Goal: Navigation & Orientation: Find specific page/section

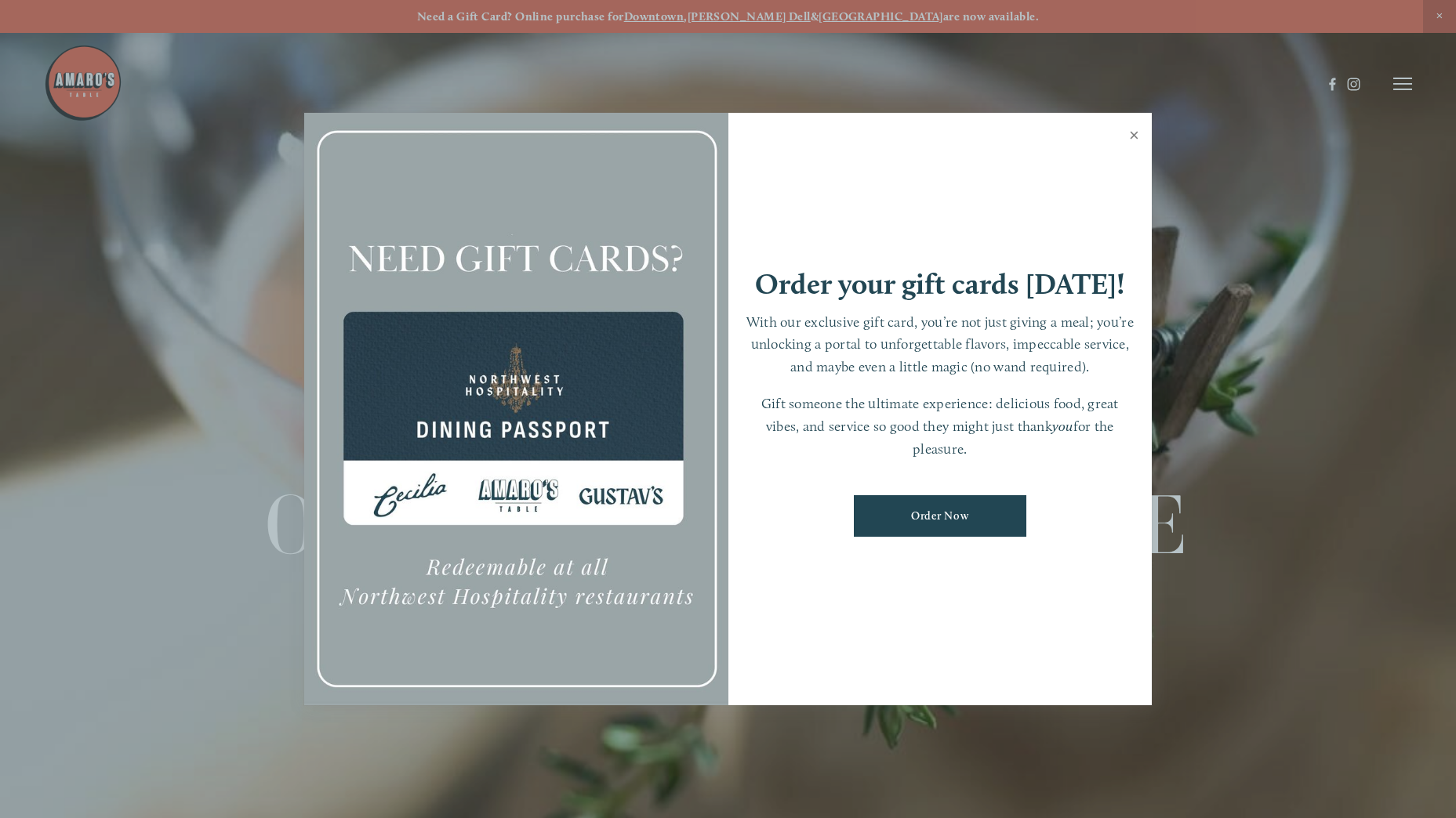
click at [1133, 135] on link "Close" at bounding box center [1134, 137] width 30 height 44
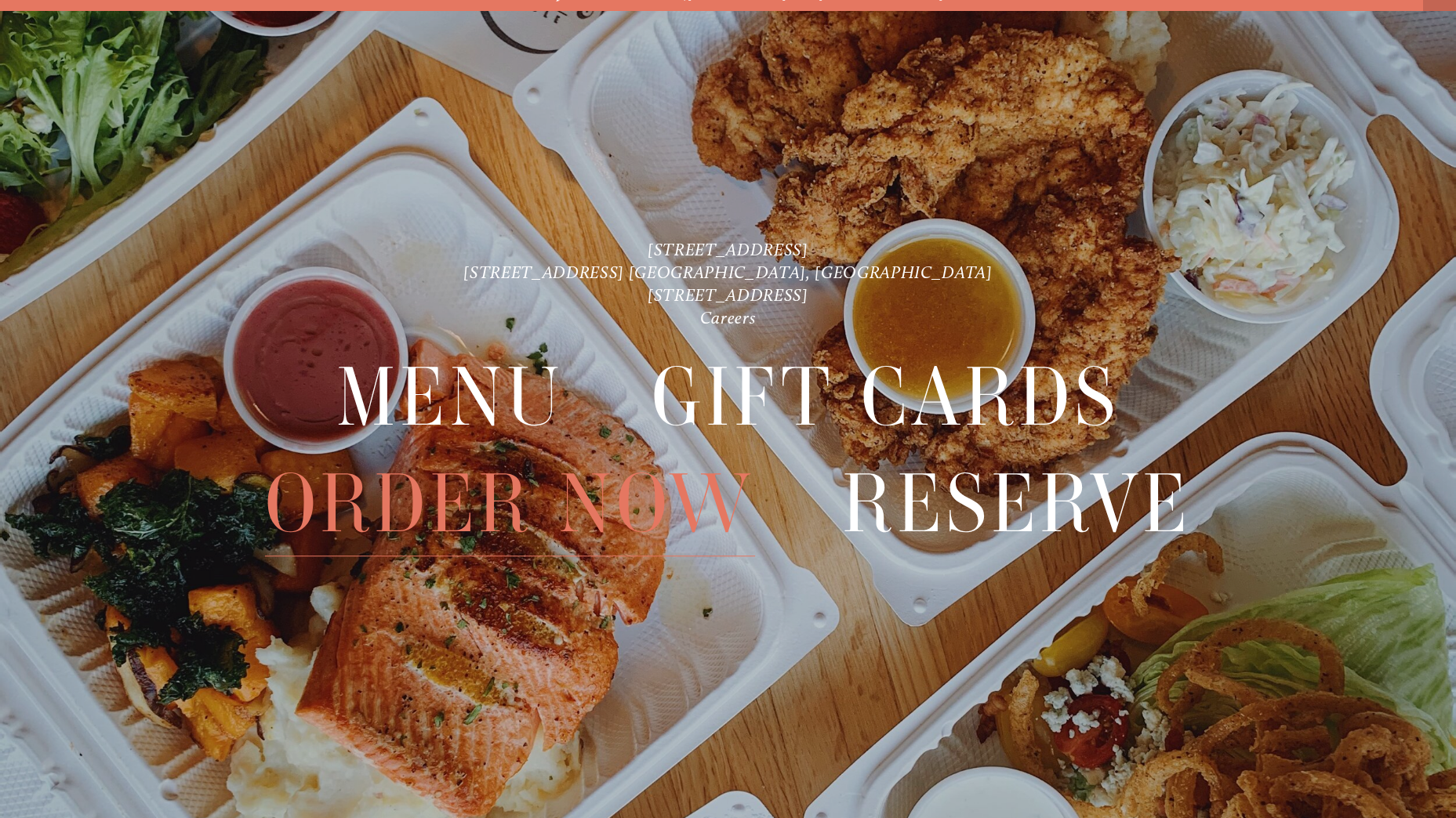
scroll to position [33, 0]
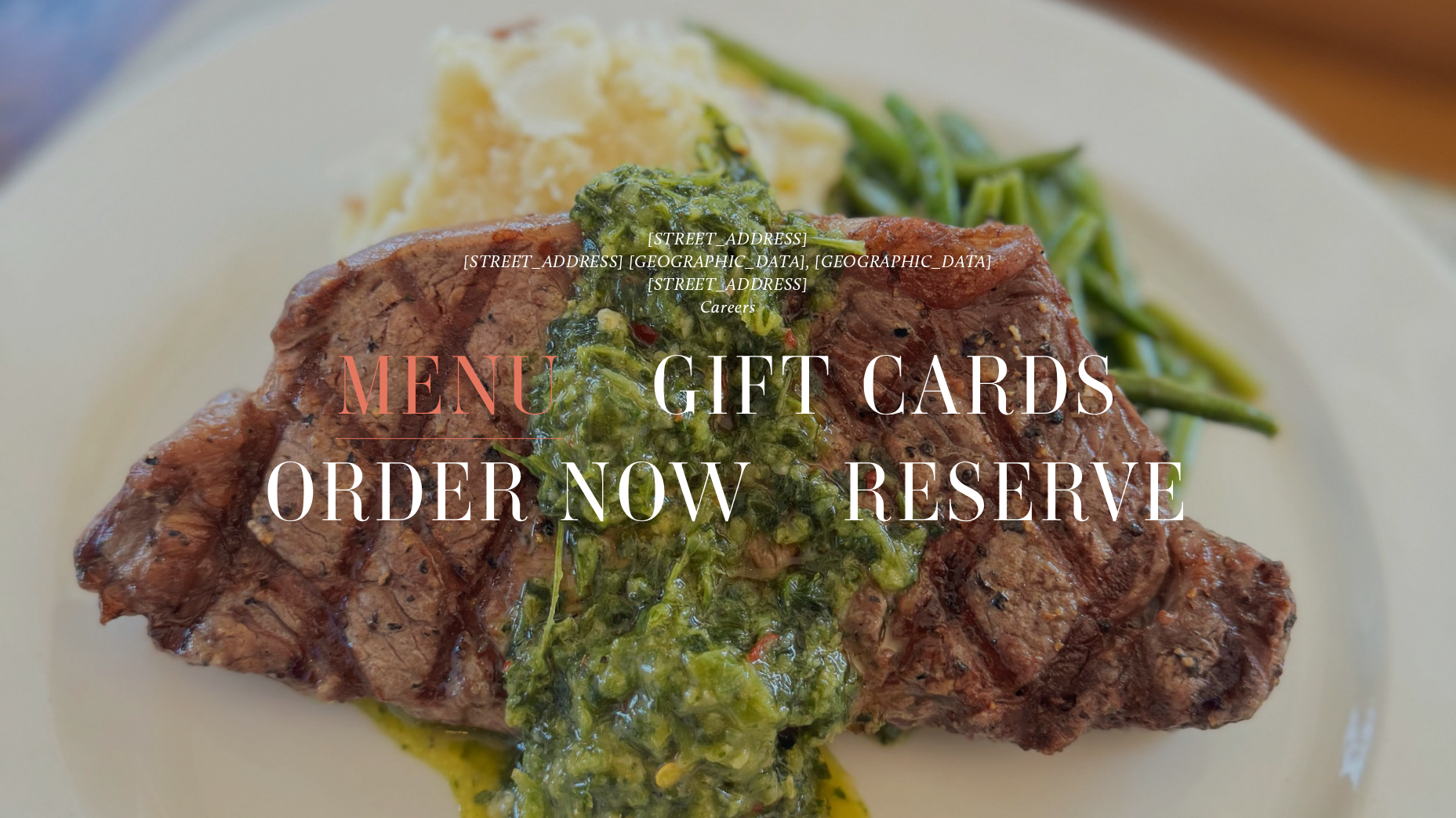
click at [467, 398] on span "Menu" at bounding box center [450, 387] width 228 height 105
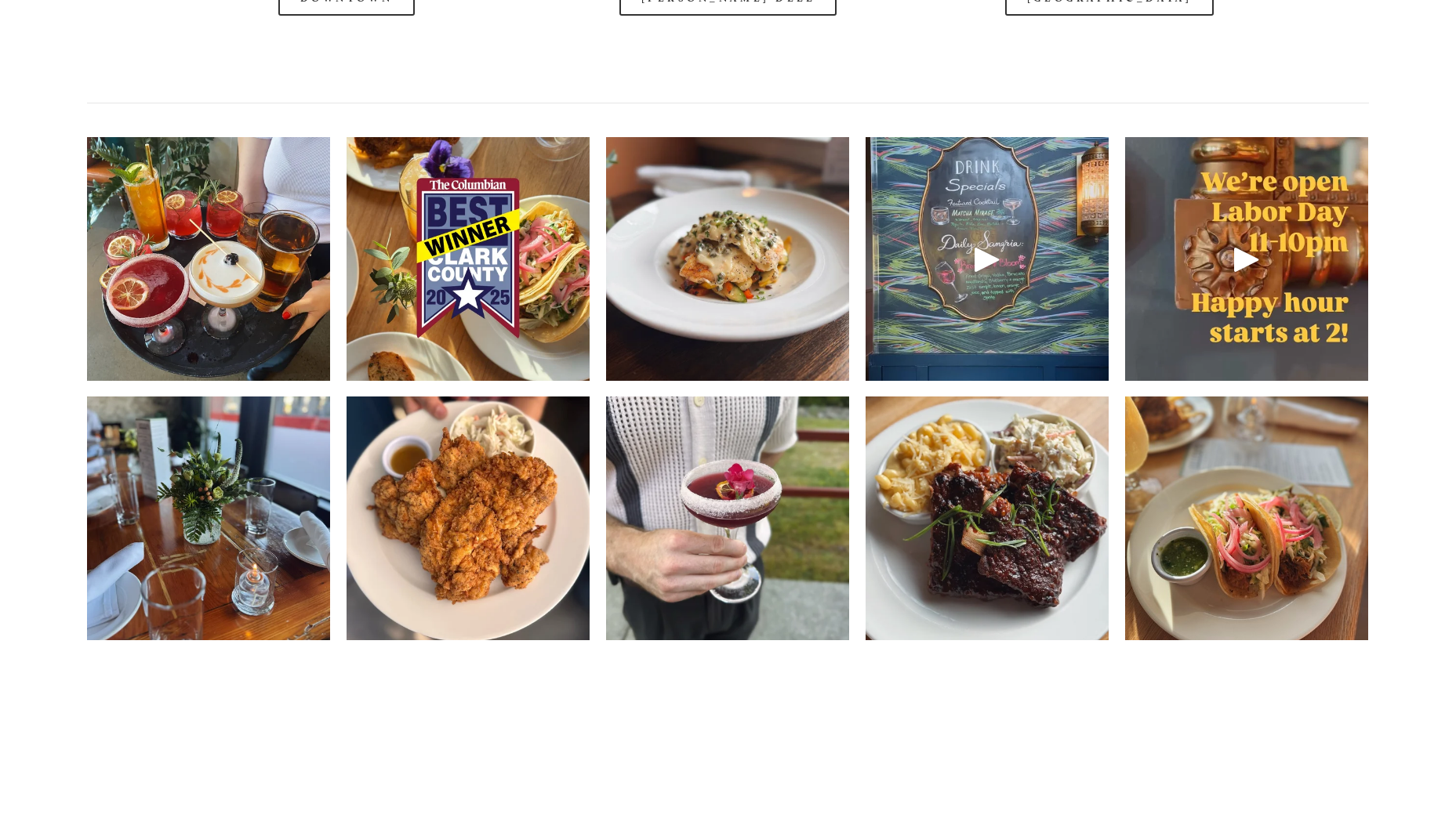
scroll to position [2429, 0]
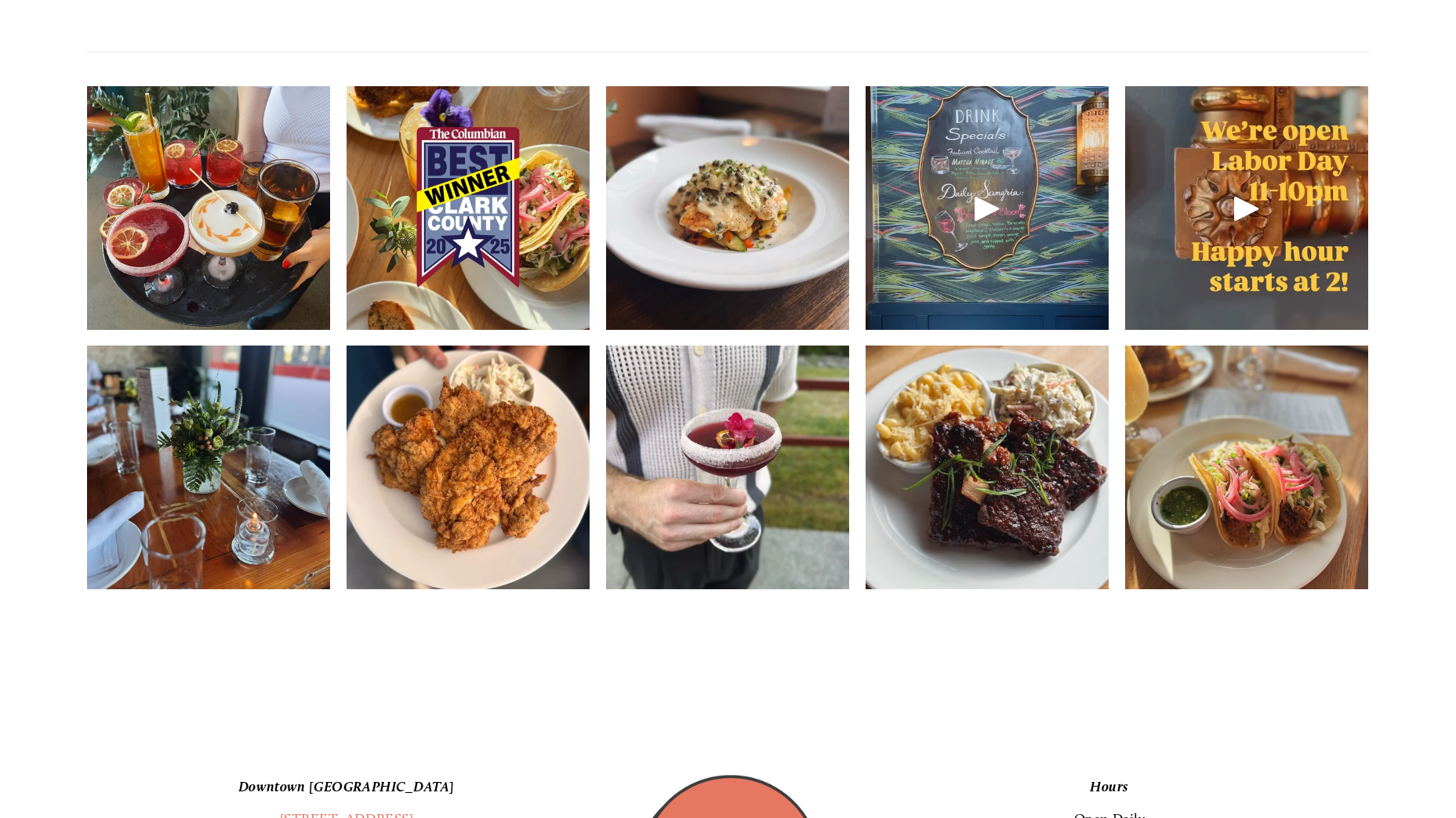
click at [477, 286] on img at bounding box center [468, 207] width 243 height 324
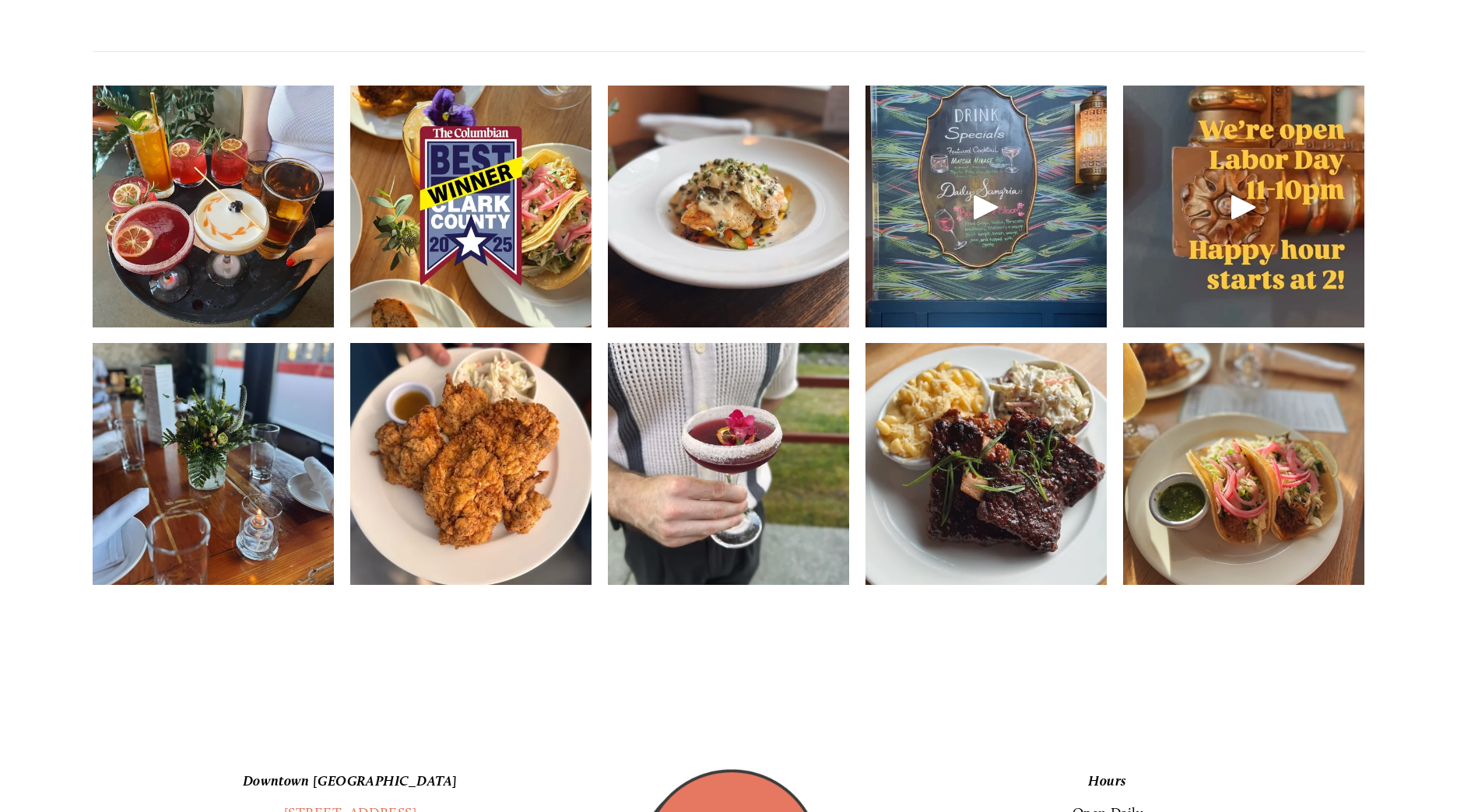
scroll to position [2372, 0]
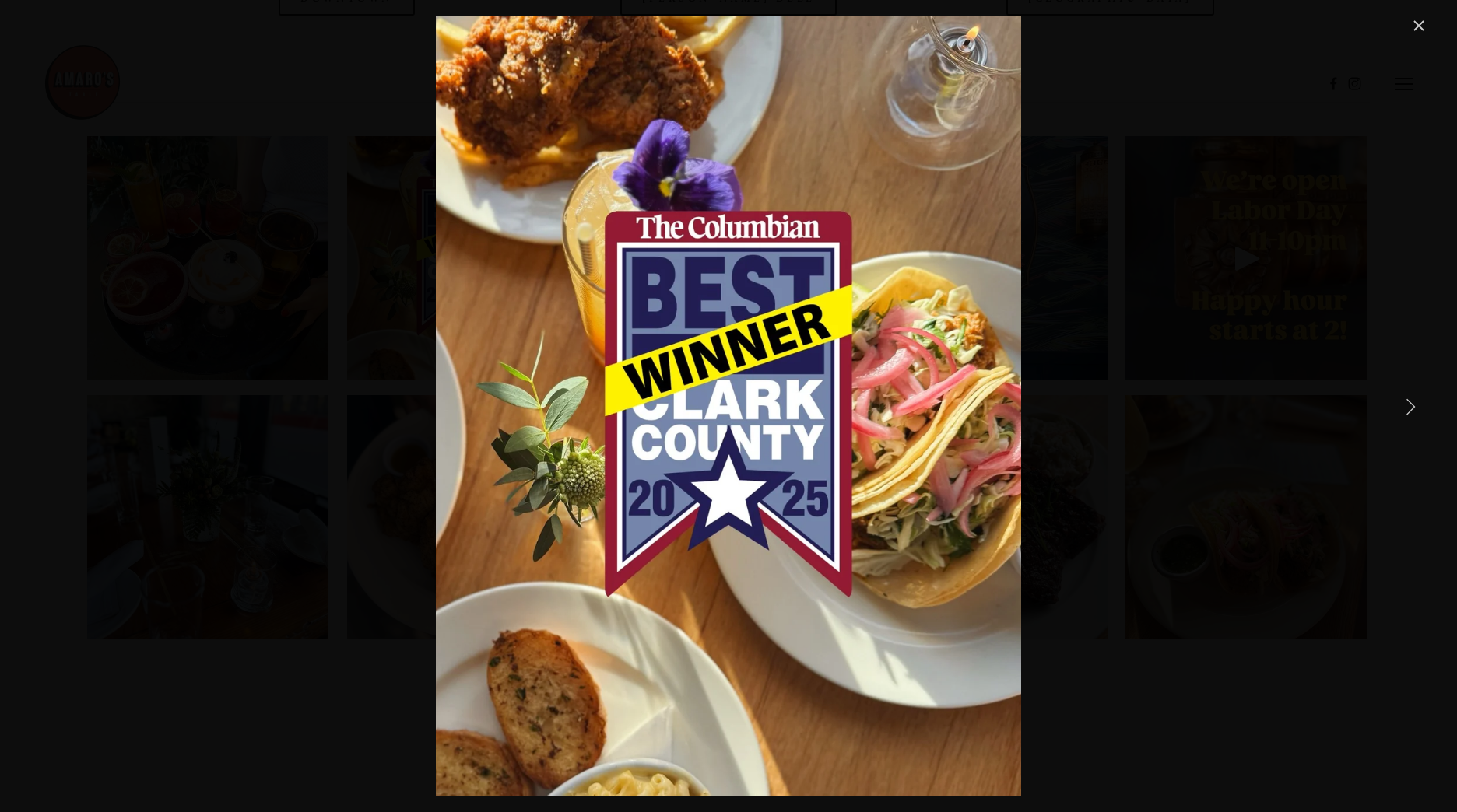
click at [1412, 26] on link "Close" at bounding box center [1419, 26] width 18 height 18
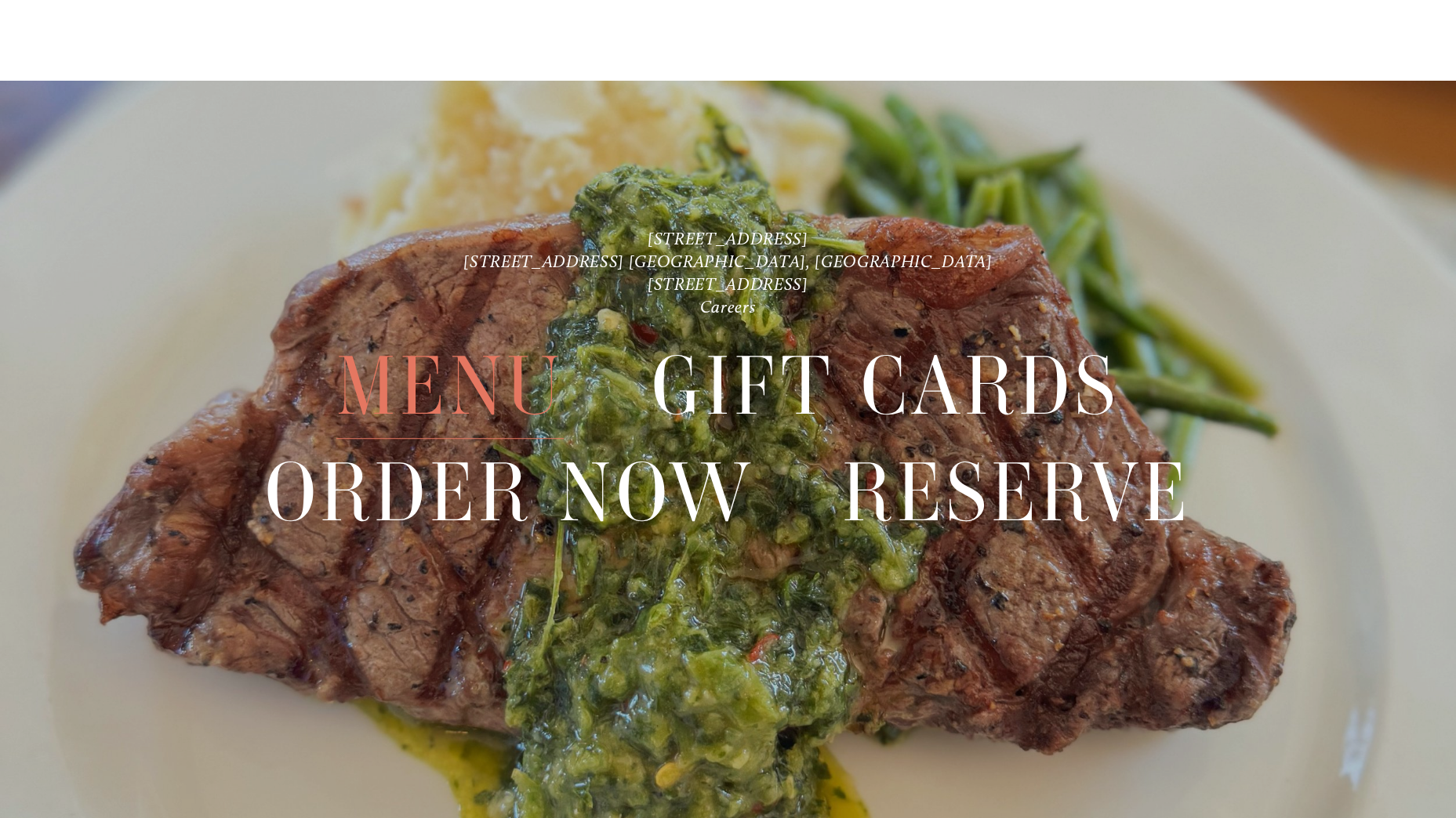
scroll to position [3903, 0]
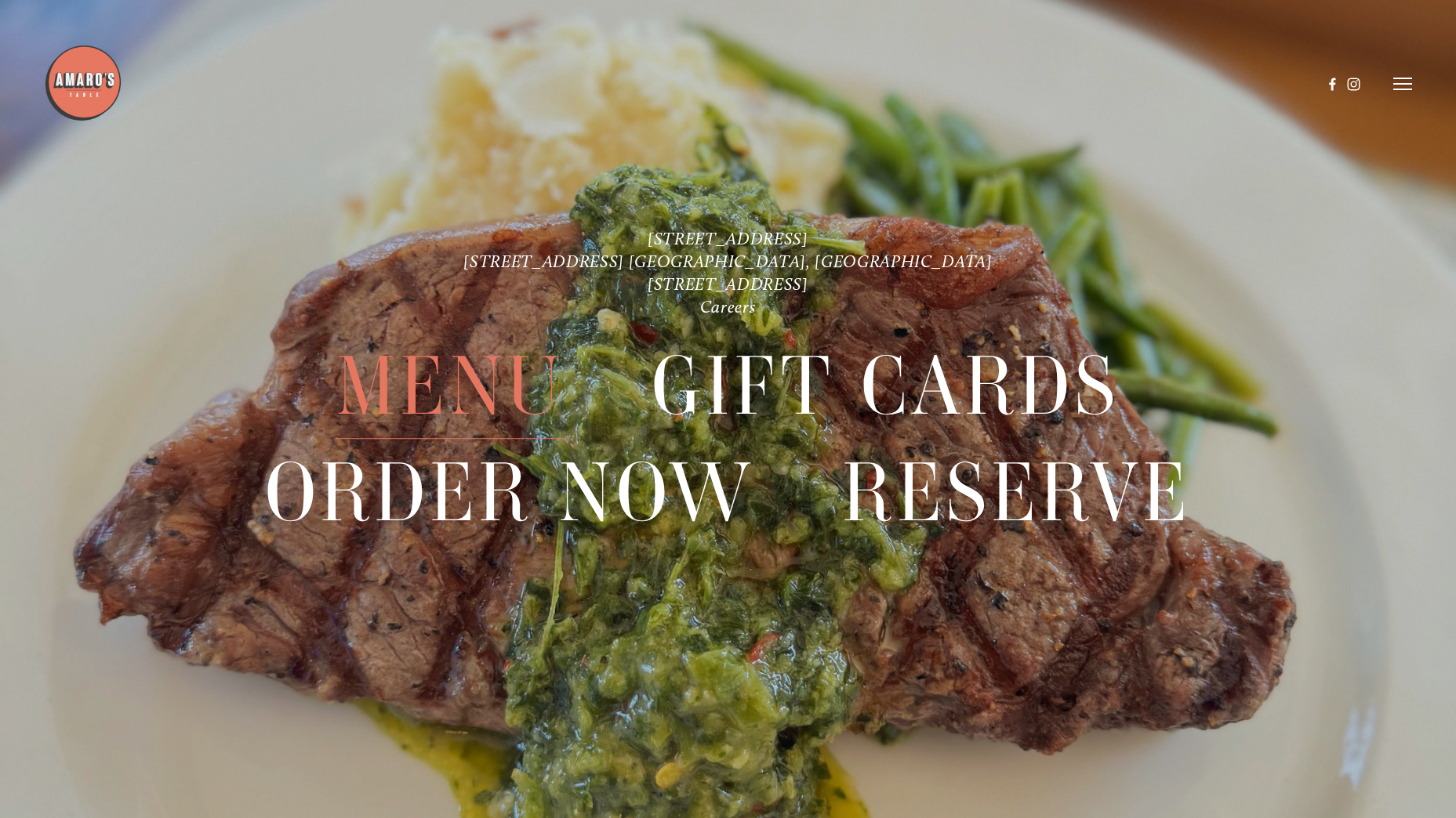
click at [80, 65] on img at bounding box center [83, 83] width 78 height 78
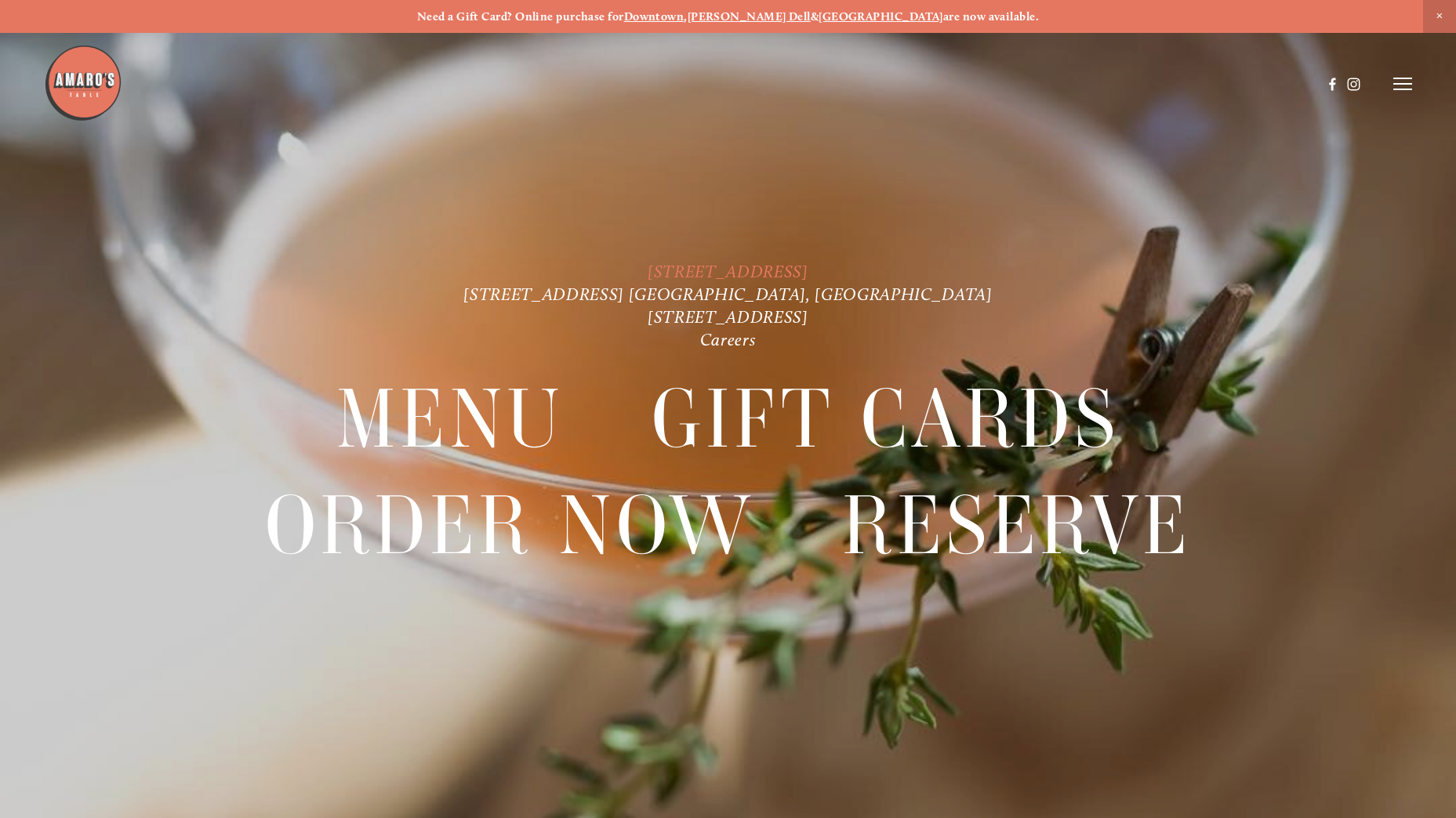
click at [773, 267] on link "[STREET_ADDRESS]" at bounding box center [728, 271] width 161 height 21
